Goal: Information Seeking & Learning: Find specific page/section

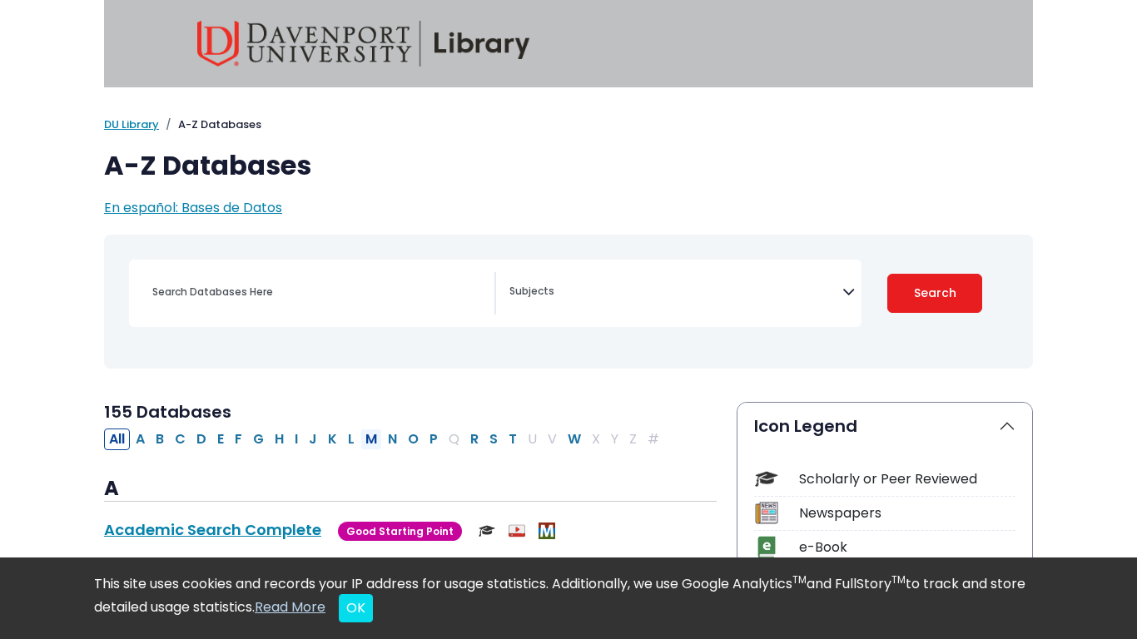
click at [374, 440] on button "M" at bounding box center [372, 440] width 22 height 22
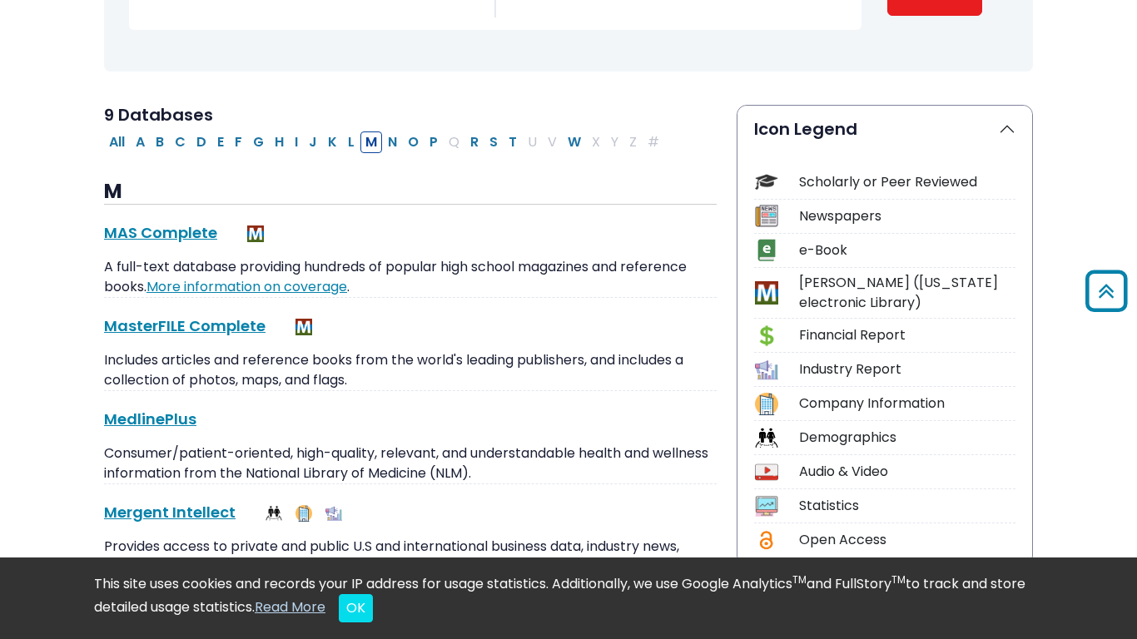
scroll to position [296, 0]
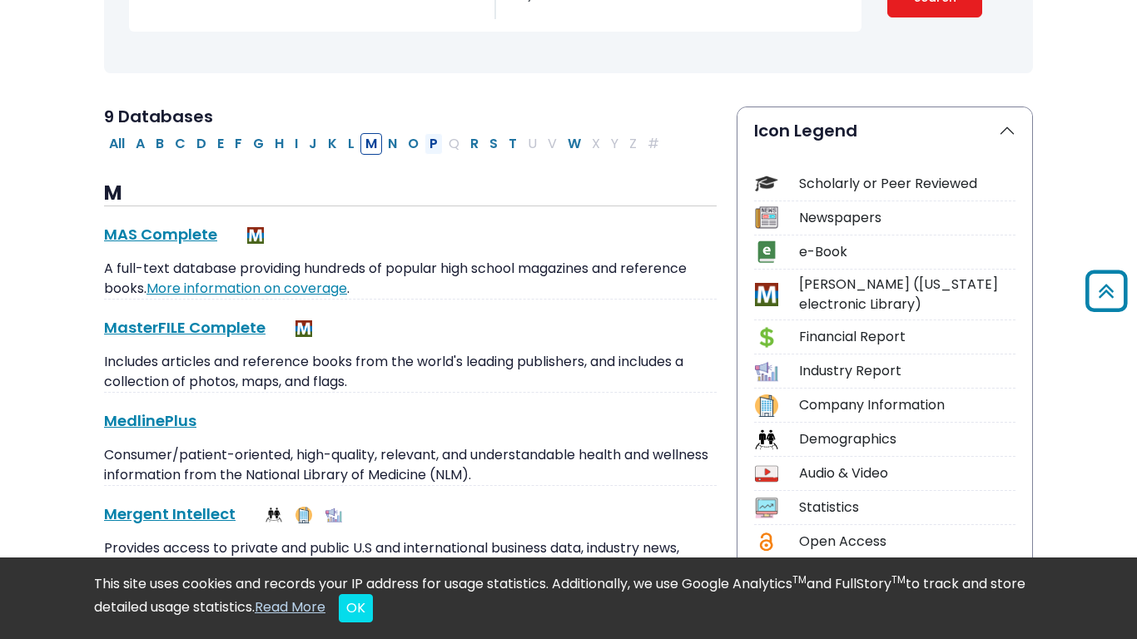
click at [430, 146] on button "P" at bounding box center [434, 144] width 18 height 22
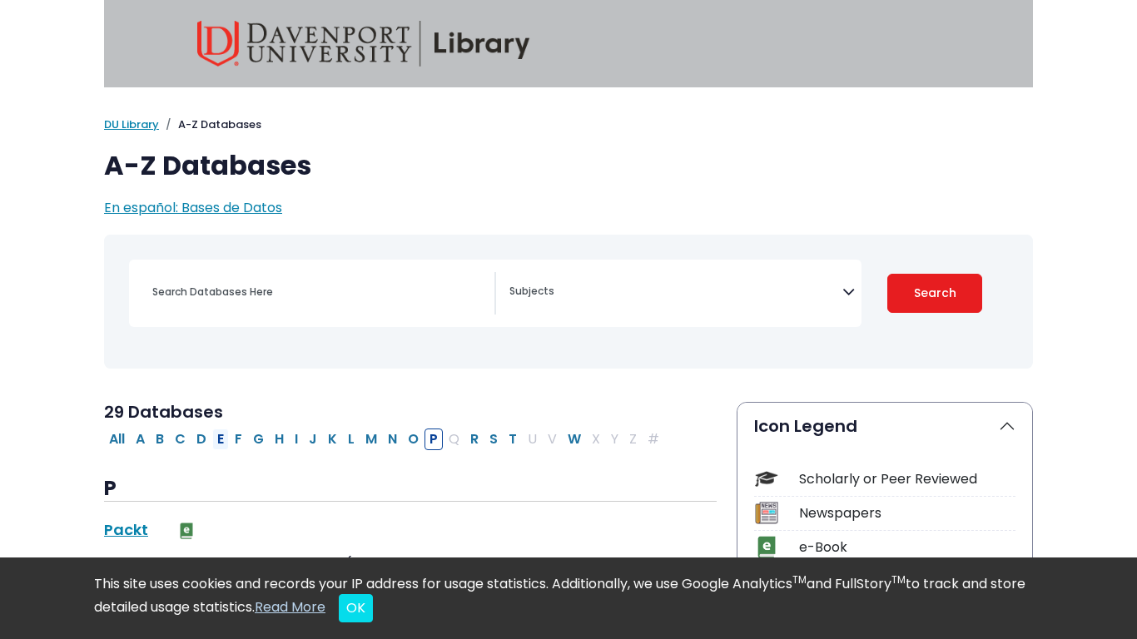
click at [219, 437] on button "E" at bounding box center [220, 440] width 17 height 22
click at [182, 433] on button "C" at bounding box center [180, 440] width 21 height 22
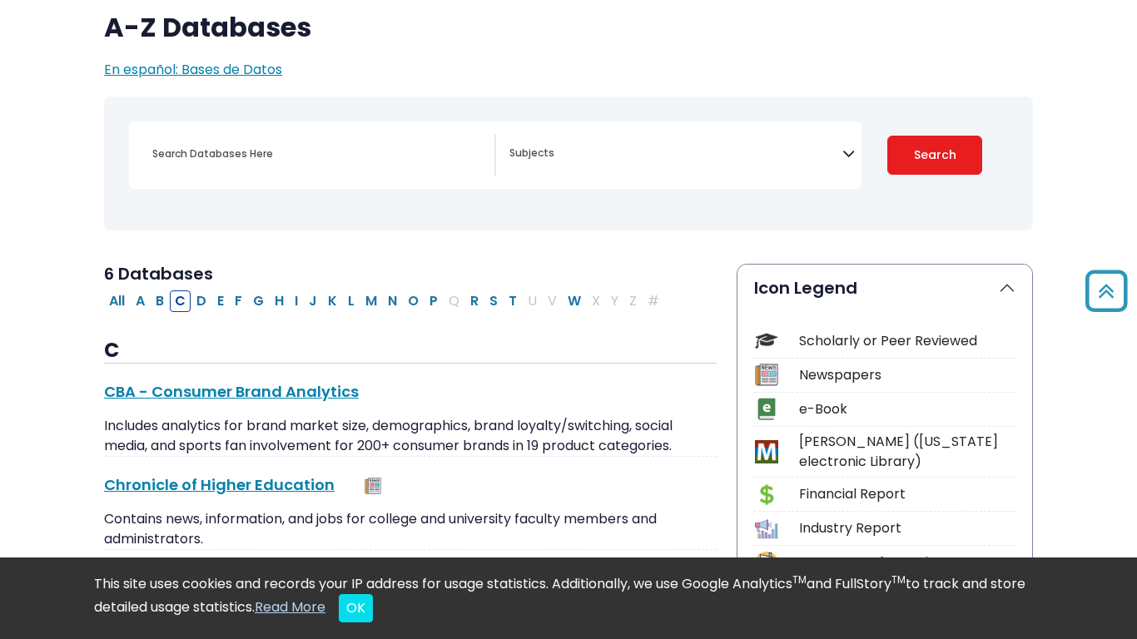
scroll to position [137, 0]
click at [276, 303] on button "H" at bounding box center [279, 302] width 19 height 22
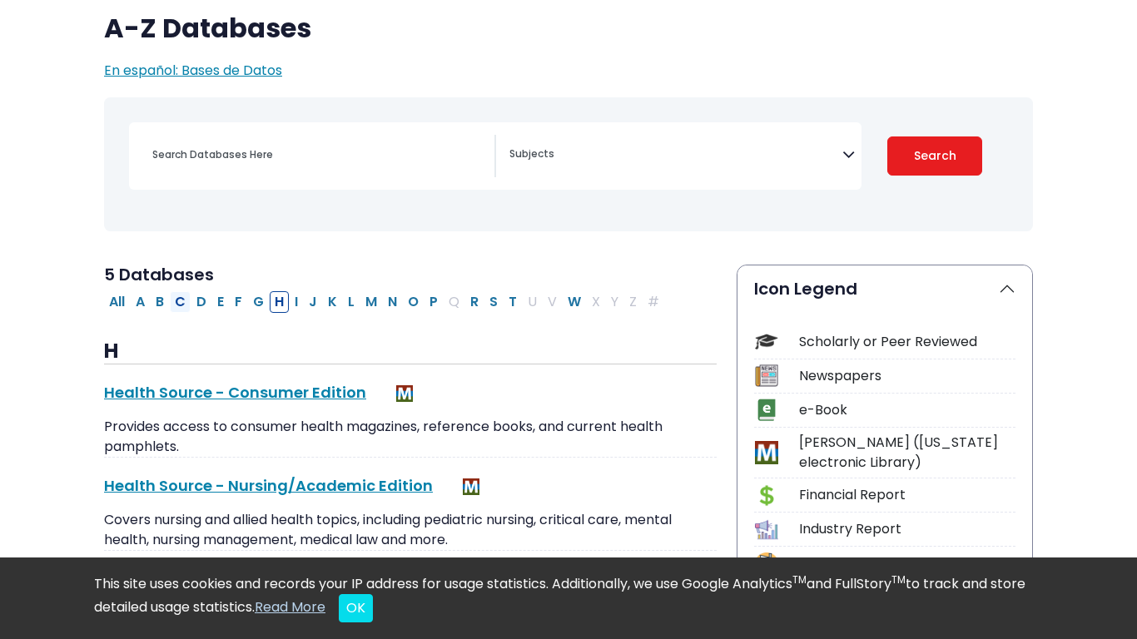
click at [173, 304] on button "C" at bounding box center [180, 302] width 21 height 22
select select "Database Subject Filter"
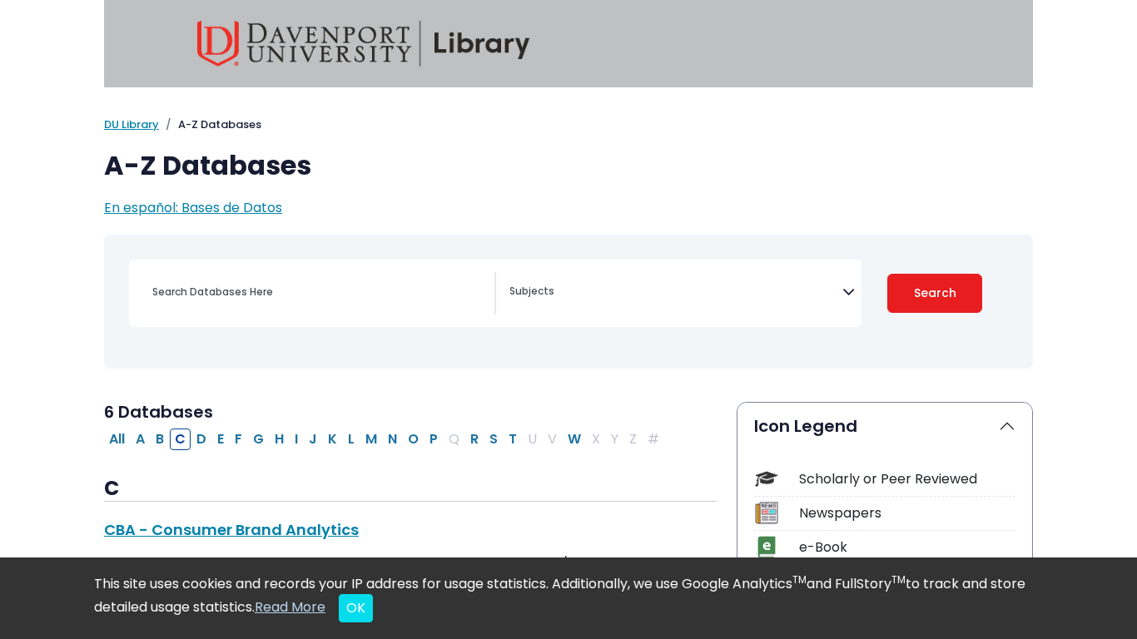
click at [601, 321] on div "[MEDICAL_DATA] Guide Accounting, Finance & Economics (ACCT, FINC & ECON) Advert…" at bounding box center [495, 293] width 733 height 67
click at [651, 267] on div "[MEDICAL_DATA] Guide Accounting, Finance & Economics (ACCT, FINC & ECON) Advert…" at bounding box center [495, 293] width 733 height 67
click at [651, 309] on span "Search filters" at bounding box center [676, 293] width 333 height 42
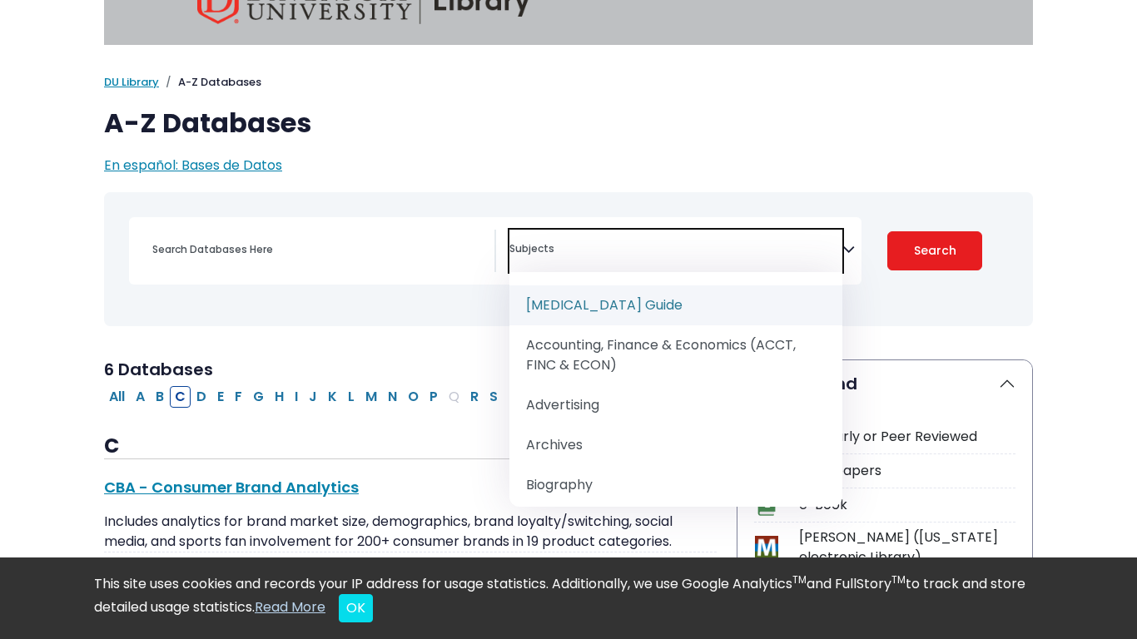
click at [670, 232] on span "Search filters" at bounding box center [676, 251] width 333 height 42
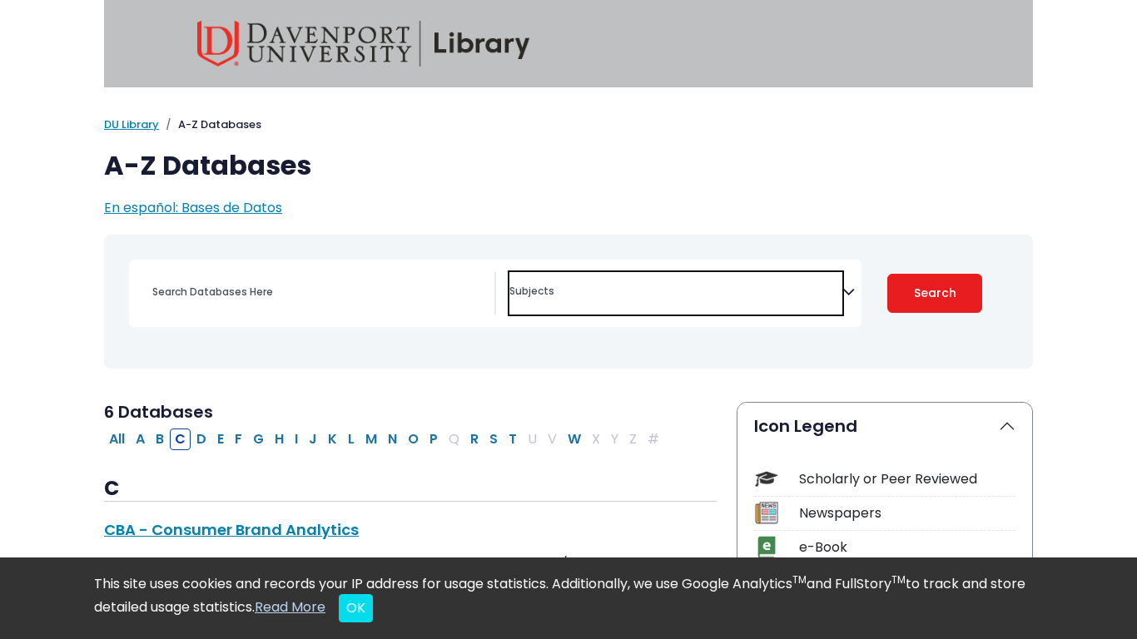
click at [844, 292] on icon "Search filters" at bounding box center [849, 288] width 12 height 25
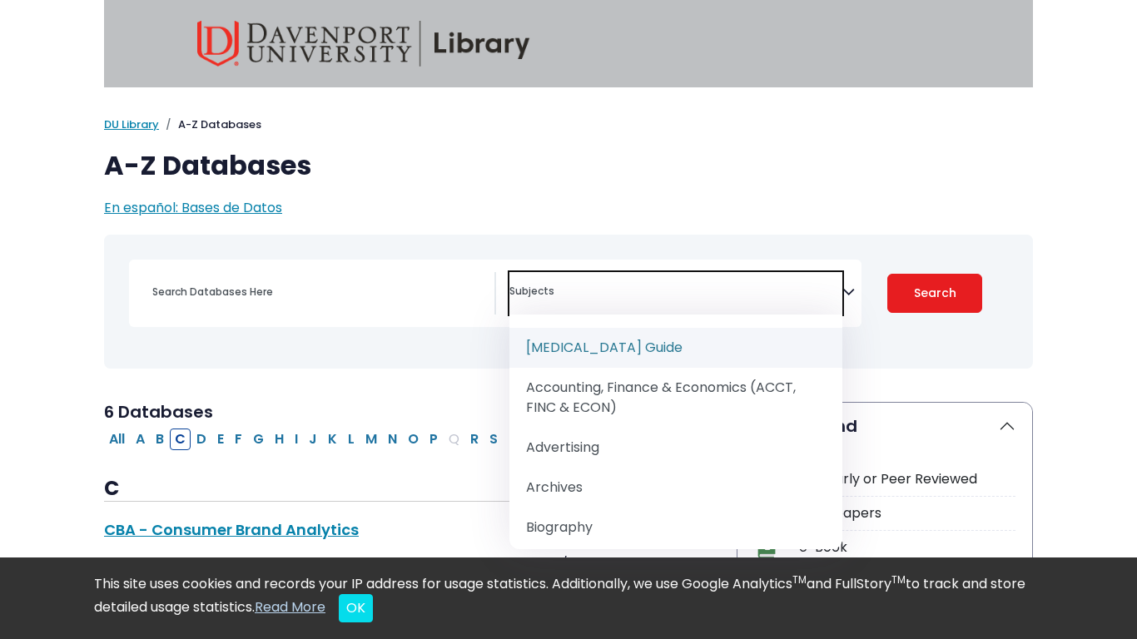
click at [741, 152] on h1 "A-Z Databases" at bounding box center [568, 166] width 929 height 32
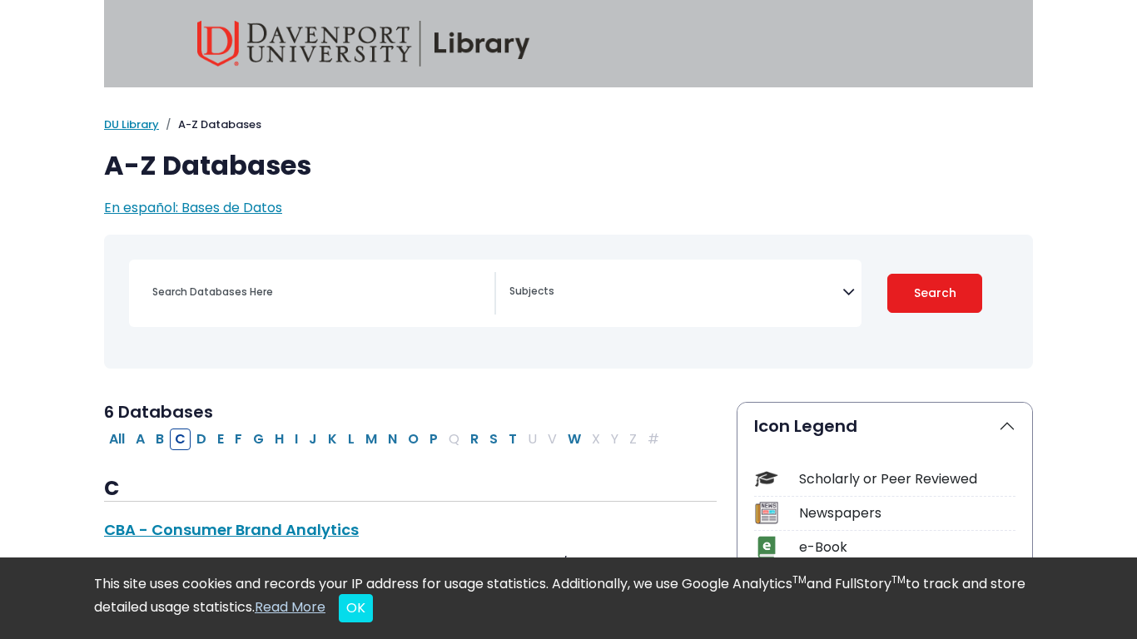
click at [273, 209] on span "En español: Bases de Datos" at bounding box center [193, 207] width 178 height 19
click at [237, 57] on img at bounding box center [363, 44] width 333 height 46
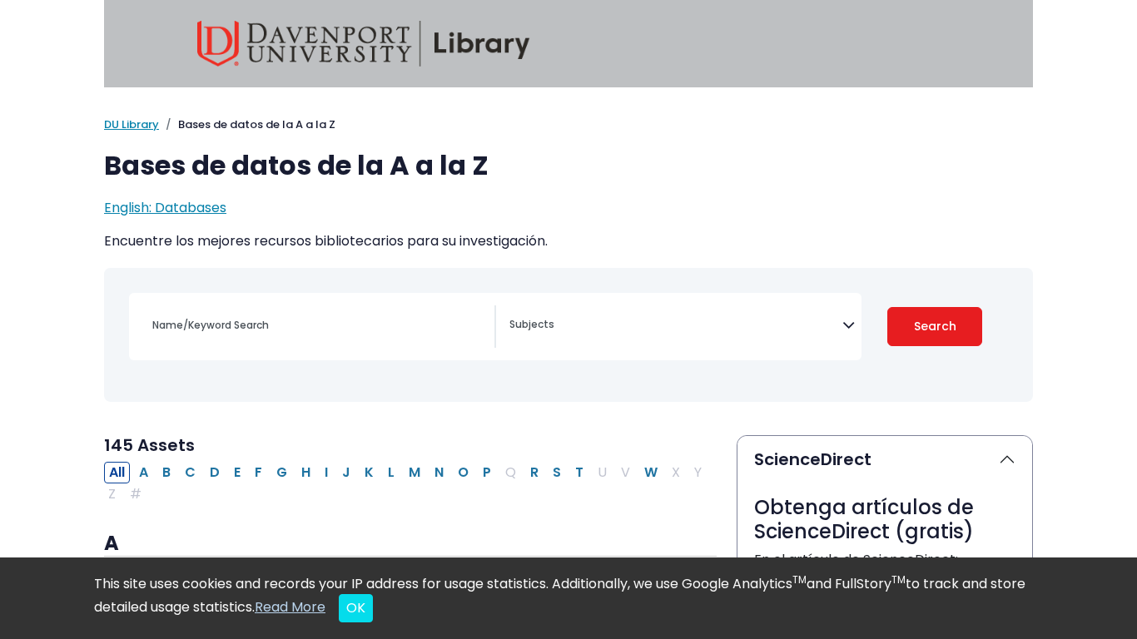
click at [316, 306] on div "Search filters" at bounding box center [318, 326] width 352 height 40
click at [355, 321] on input "Name/Keyword Search" at bounding box center [318, 325] width 352 height 24
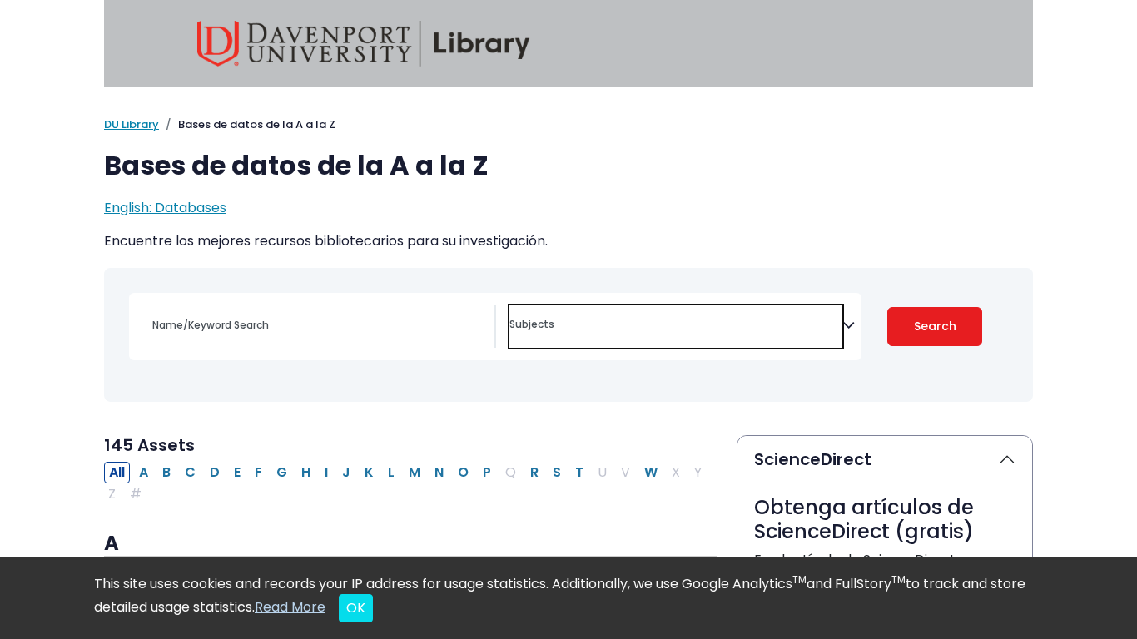
click at [588, 306] on span "Search filters" at bounding box center [676, 327] width 333 height 42
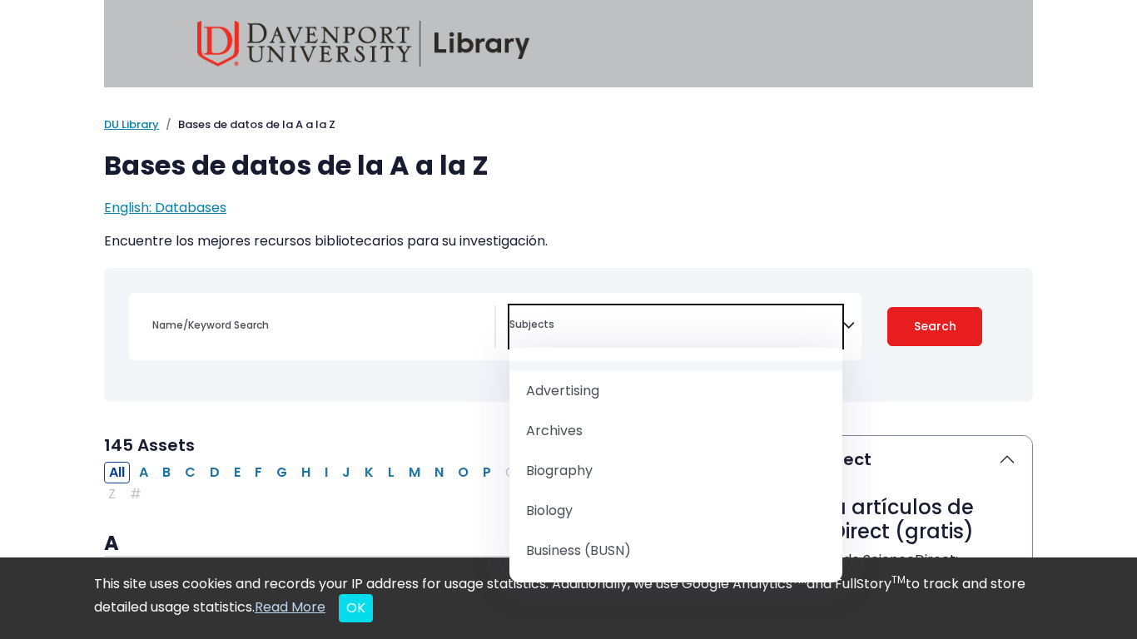
scroll to position [51, 0]
click at [397, 356] on div "Accounting, Finance & Economics (ACCT, FINC & ECON) Advertising Archives Biogra…" at bounding box center [495, 326] width 733 height 67
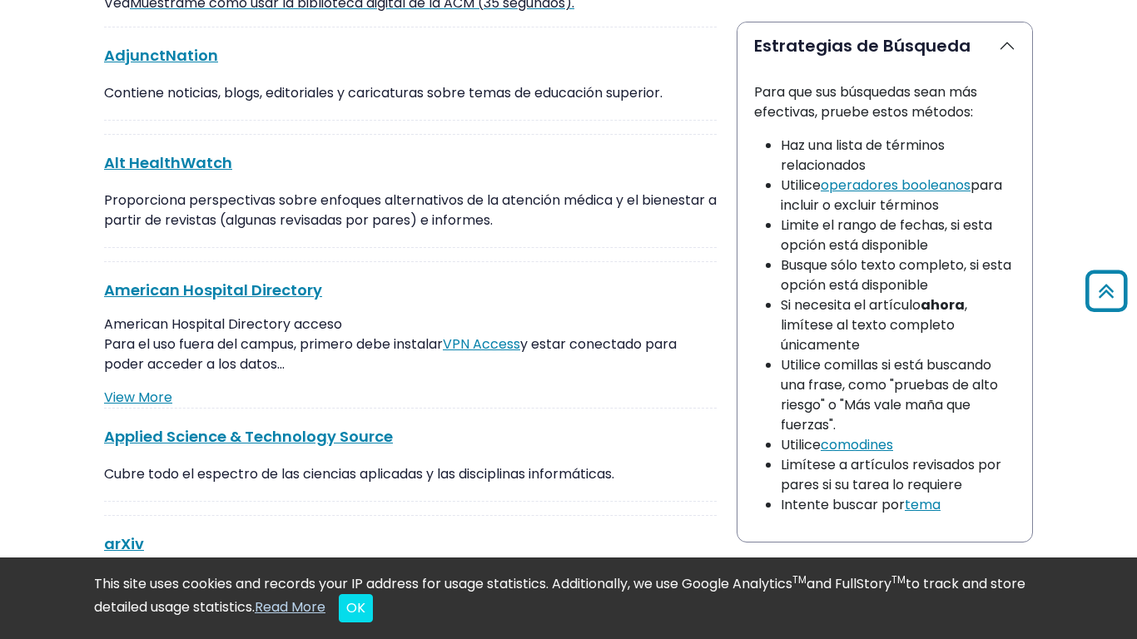
scroll to position [0, 0]
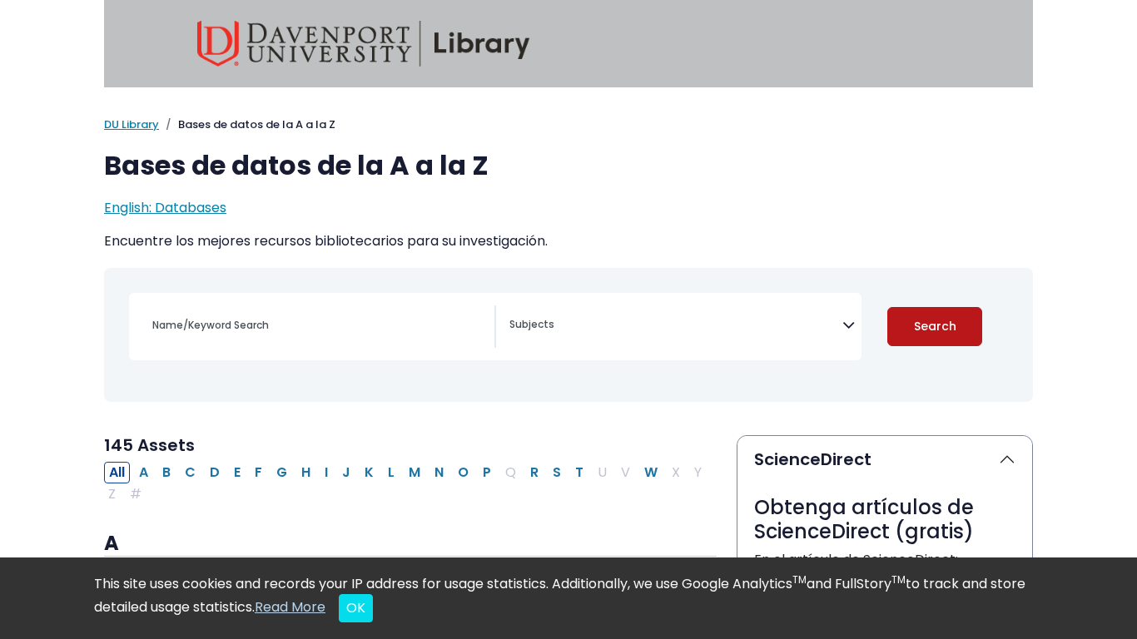
click at [949, 336] on button "Search" at bounding box center [935, 326] width 95 height 39
select select "Database Subject Filter"
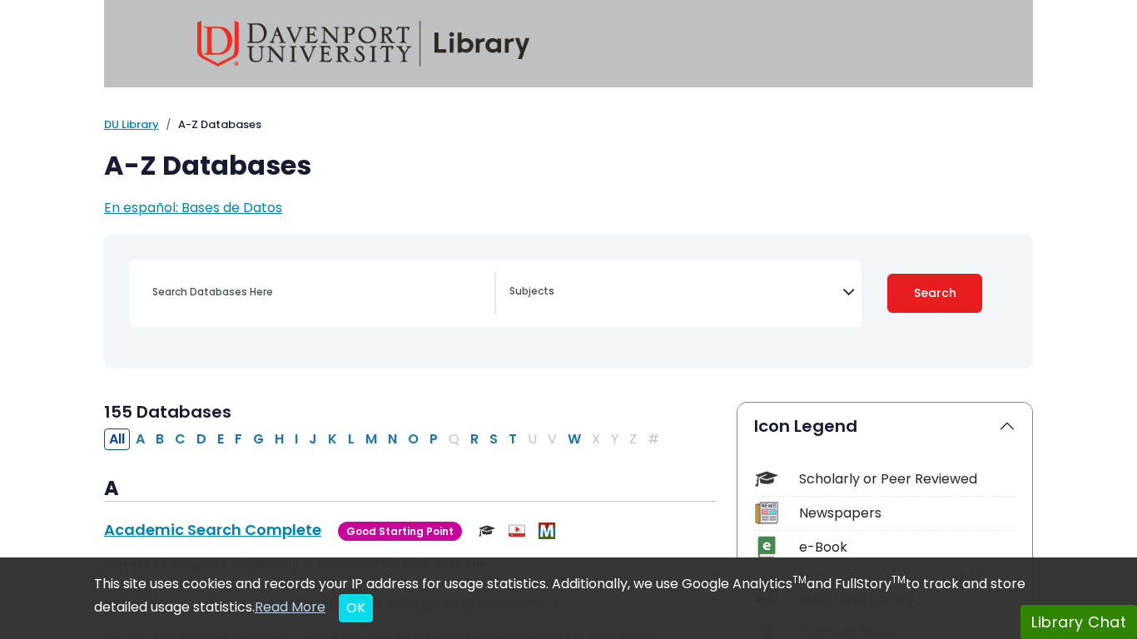
select select "Database Subject Filter"
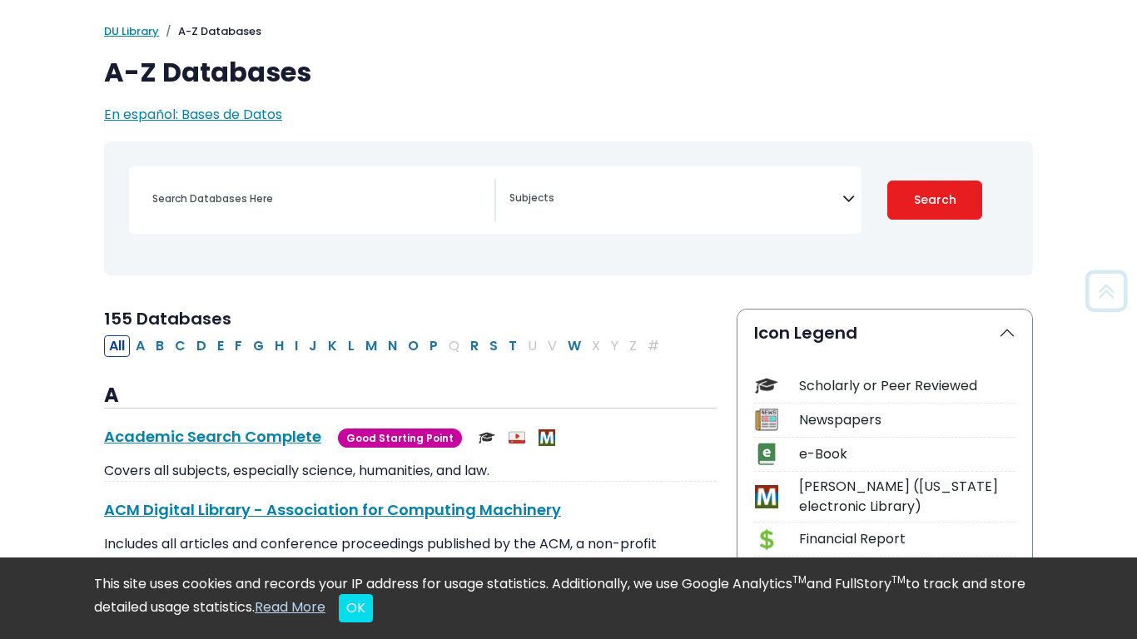
scroll to position [87, 0]
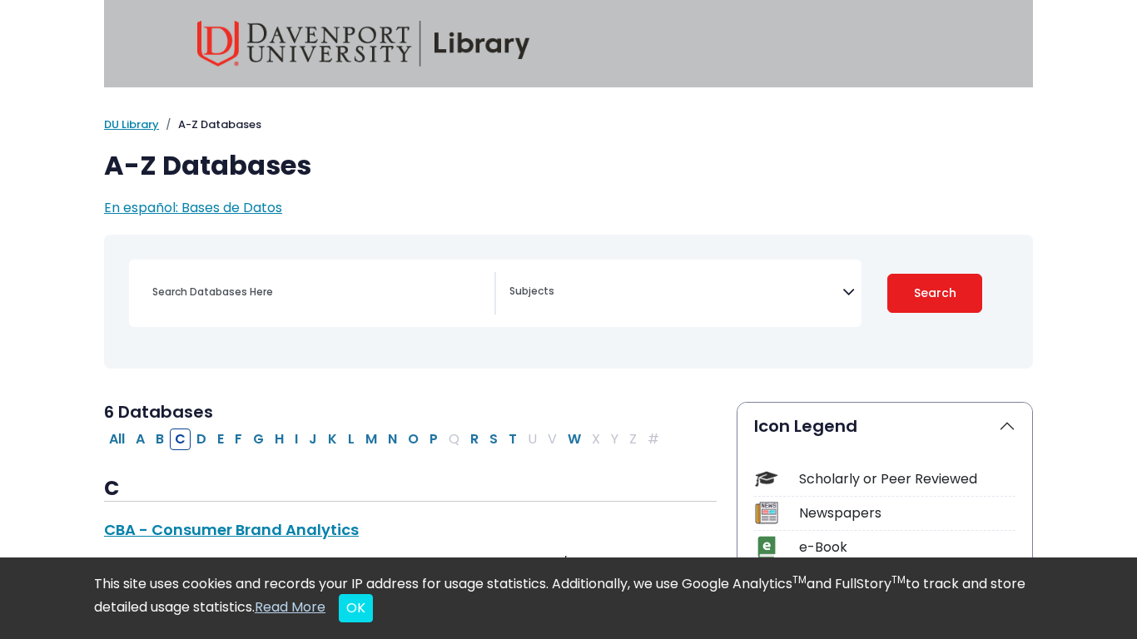
select select "Database Subject Filter"
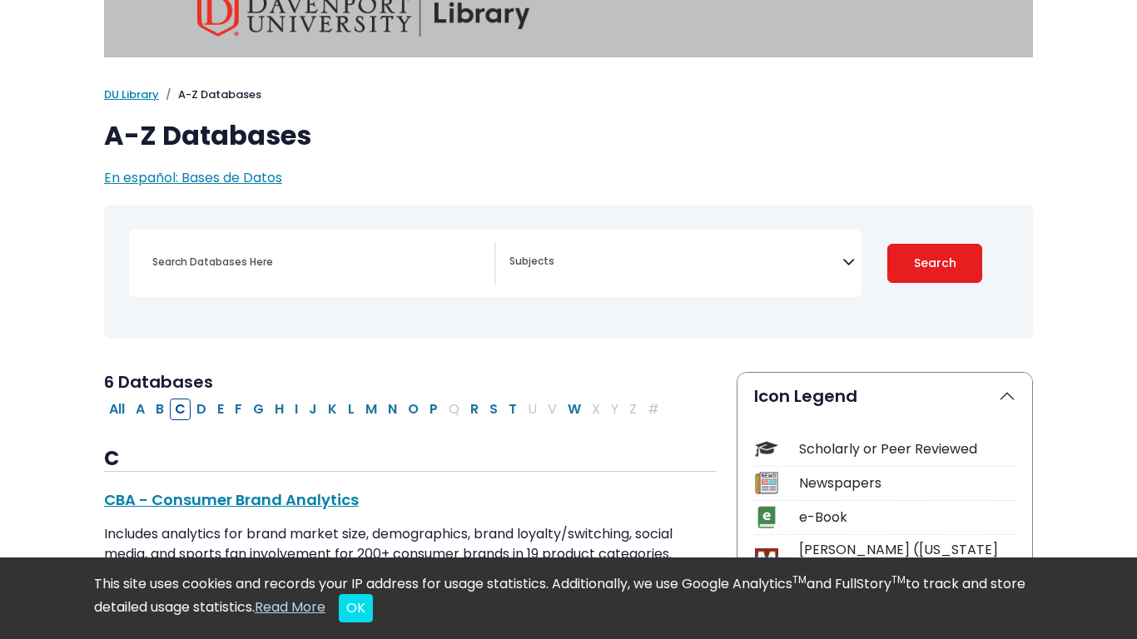
scroll to position [33, 0]
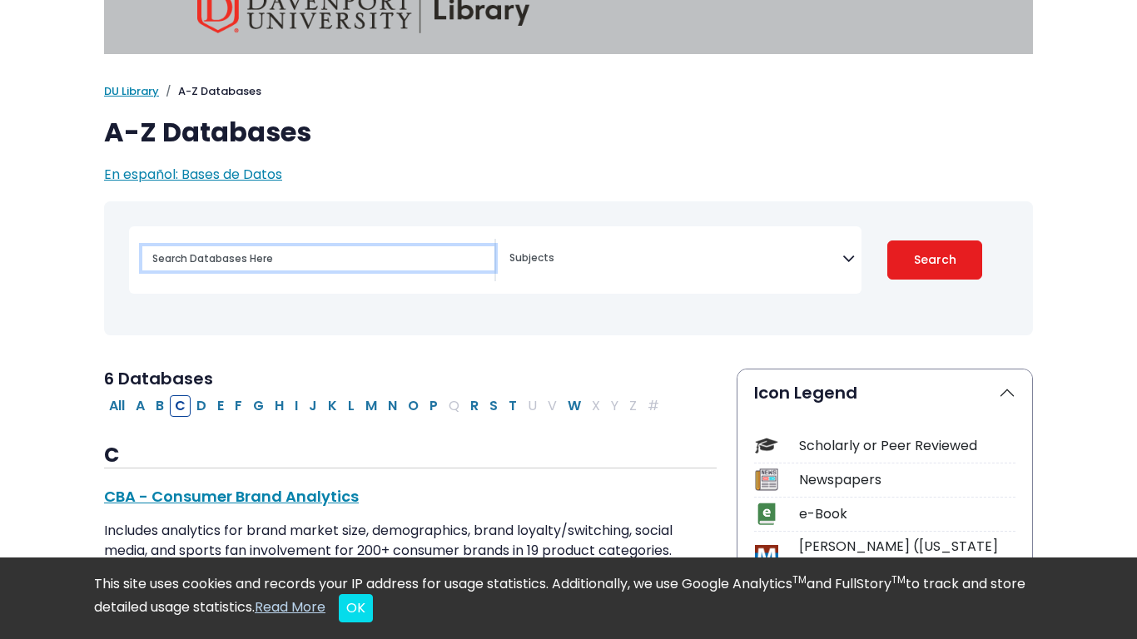
click at [271, 268] on input "Search database by title or keyword" at bounding box center [318, 258] width 352 height 24
type input "gale"
click at [888, 241] on button "Search" at bounding box center [935, 260] width 95 height 39
select select "Database Subject Filter"
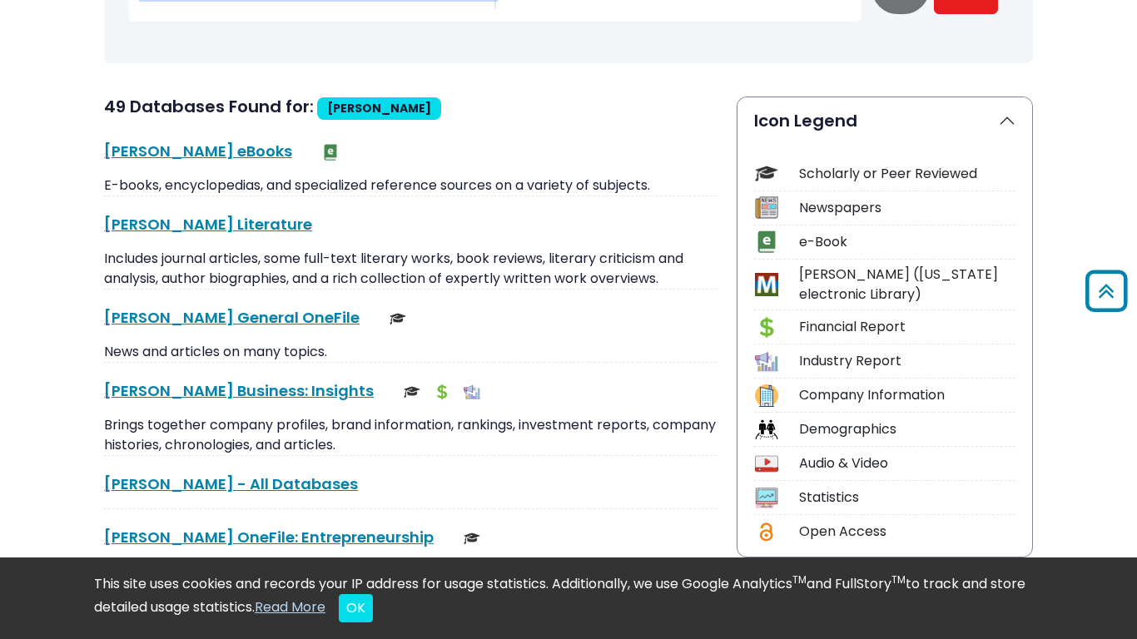
scroll to position [316, 0]
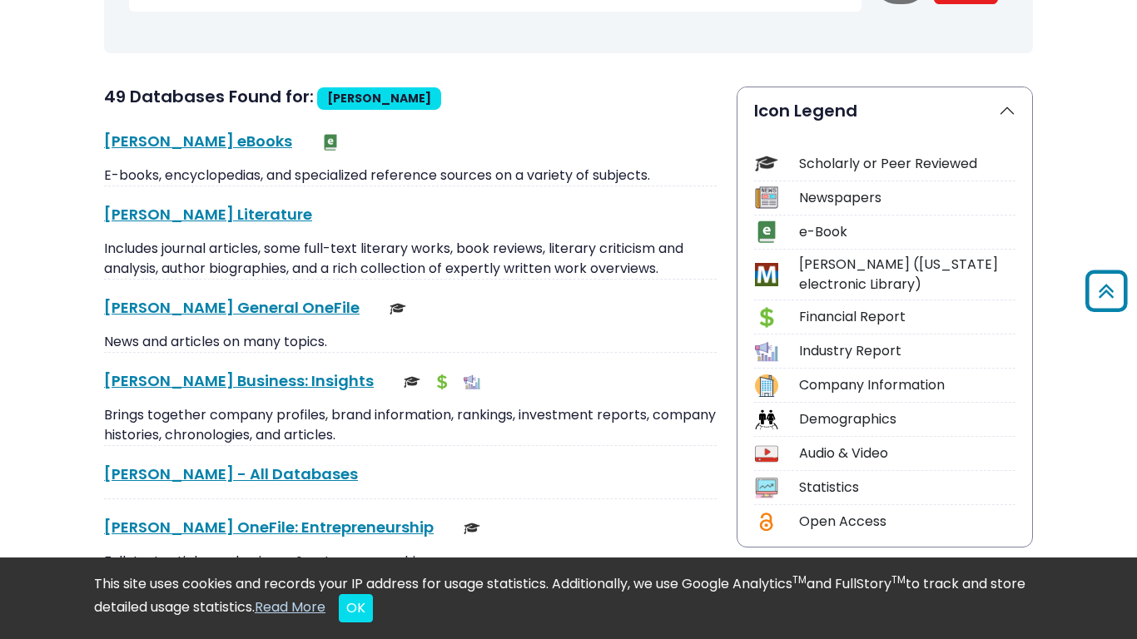
click at [207, 464] on link "Gale - All Databases This link opens in a new window" at bounding box center [231, 474] width 254 height 21
